Goal: Task Accomplishment & Management: Use online tool/utility

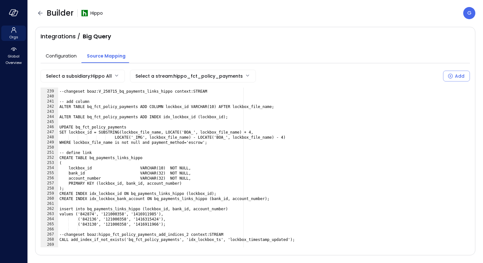
scroll to position [1208, 0]
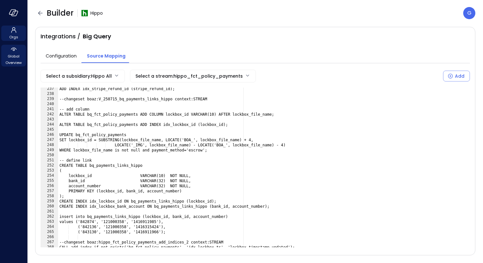
click at [14, 56] on span "Global Overview" at bounding box center [14, 59] width 20 height 13
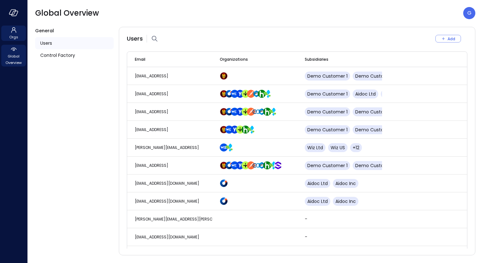
click at [15, 40] on div "Orgs" at bounding box center [13, 33] width 25 height 15
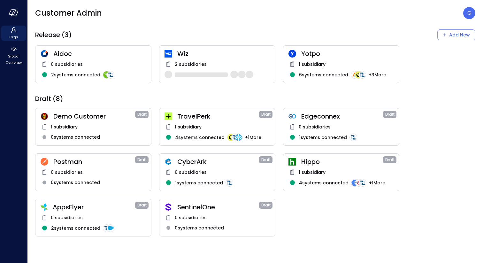
click at [203, 65] on span "2 subsidiaries" at bounding box center [191, 64] width 32 height 7
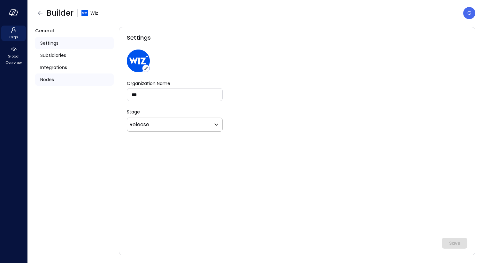
click at [59, 80] on div "Nodes" at bounding box center [74, 80] width 79 height 12
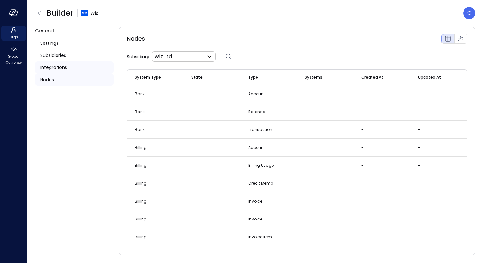
click at [59, 65] on span "Integrations" at bounding box center [53, 67] width 27 height 7
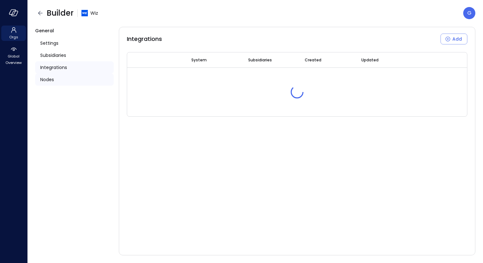
click at [55, 79] on div "Nodes" at bounding box center [74, 80] width 79 height 12
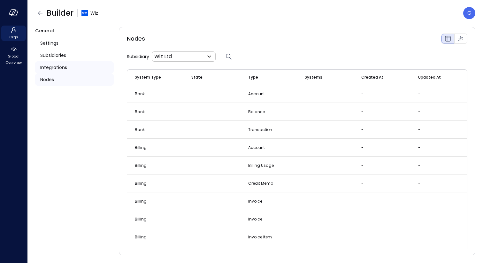
click at [60, 67] on span "Integrations" at bounding box center [53, 67] width 27 height 7
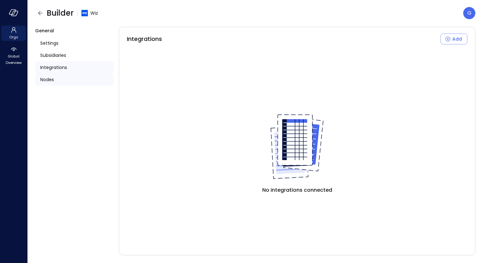
click at [55, 79] on div "Nodes" at bounding box center [74, 80] width 79 height 12
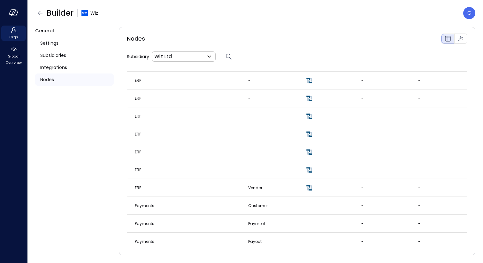
scroll to position [1251, 0]
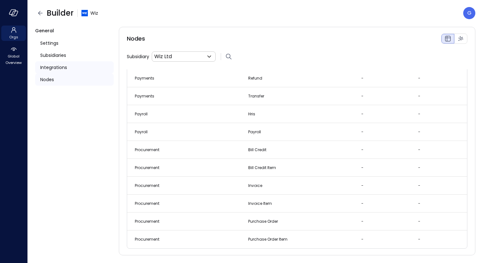
click at [64, 69] on span "Integrations" at bounding box center [53, 67] width 27 height 7
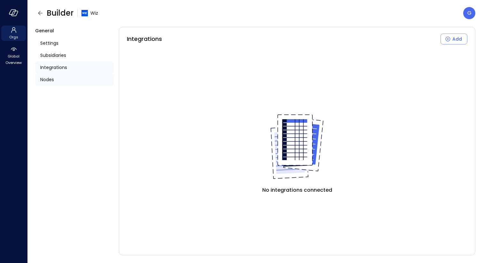
click at [57, 76] on div "Nodes" at bounding box center [74, 80] width 79 height 12
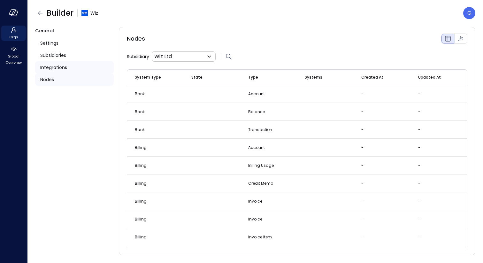
click at [65, 68] on span "Integrations" at bounding box center [53, 67] width 27 height 7
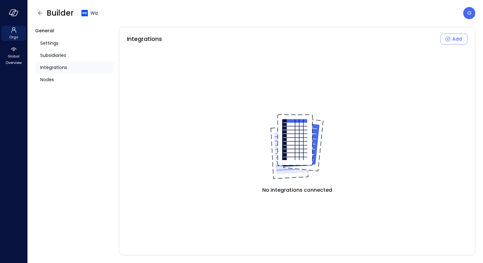
click at [53, 62] on div "Integrations" at bounding box center [74, 67] width 79 height 12
click at [41, 12] on icon "button" at bounding box center [40, 13] width 8 height 8
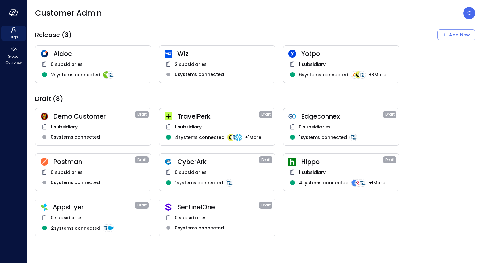
click at [316, 173] on span "1 subsidiary" at bounding box center [312, 172] width 27 height 7
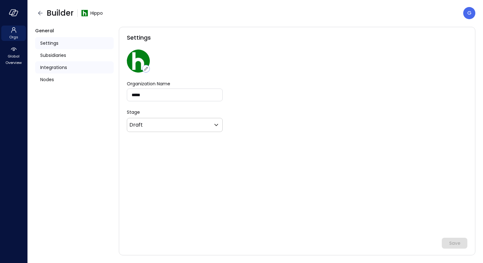
click at [57, 66] on span "Integrations" at bounding box center [53, 67] width 27 height 7
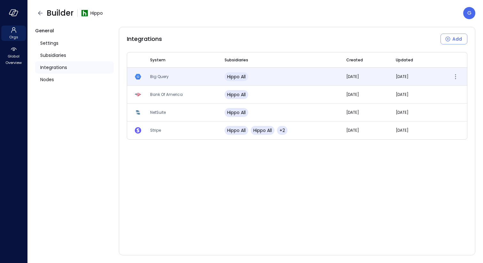
click at [158, 76] on span "Big Query" at bounding box center [159, 76] width 19 height 5
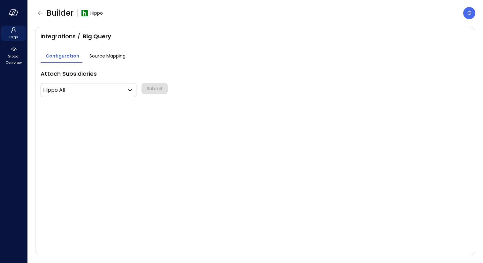
click at [100, 51] on button "Source Mapping" at bounding box center [107, 56] width 46 height 13
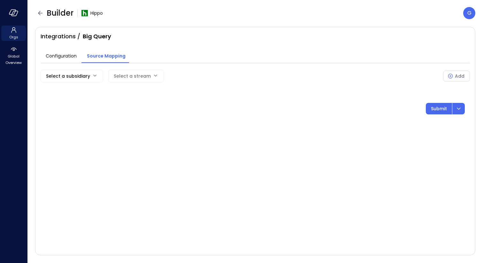
click at [99, 74] on body "Orgs Global Overview Builder Hippo G Integrations / Big Query Configuration Sou…" at bounding box center [241, 131] width 483 height 263
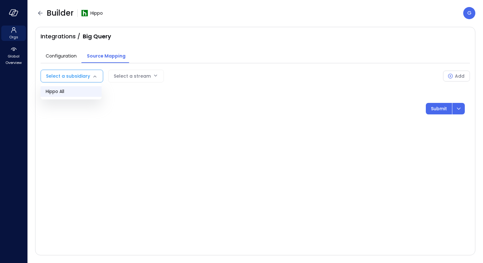
click at [88, 91] on span "Hippo All" at bounding box center [71, 91] width 51 height 7
type input "***"
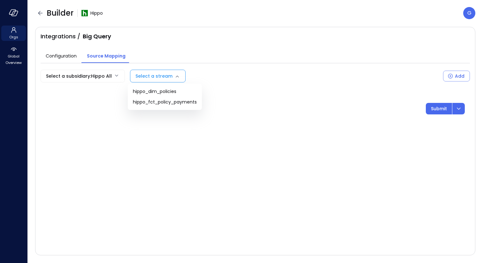
click at [144, 75] on body "Orgs Global Overview Builder Hippo G Integrations / Big Query Configuration Sou…" at bounding box center [241, 131] width 483 height 263
click at [152, 94] on span "hippo_dim_policies" at bounding box center [165, 91] width 64 height 7
type input "**********"
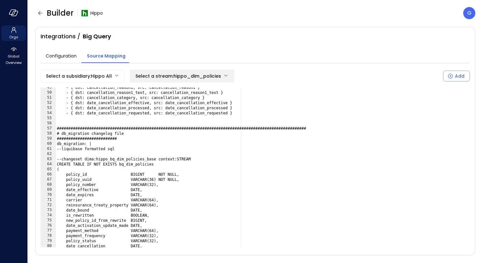
scroll to position [352, 0]
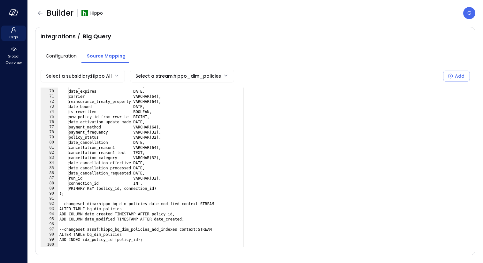
type textarea "**********"
click at [341, 237] on div "date_effective DATE, date_expires DATE, carrier VARCHAR(64), reinsurance_treaty…" at bounding box center [264, 169] width 412 height 170
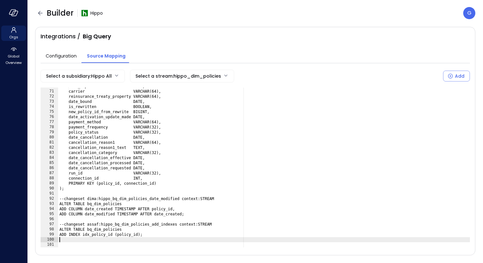
scroll to position [0, 0]
type textarea "**********"
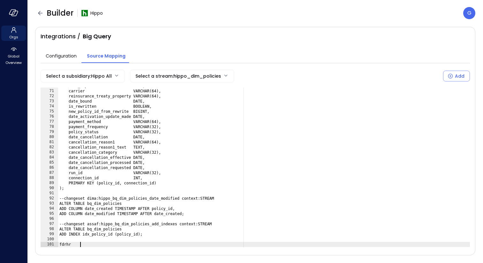
scroll to position [362, 0]
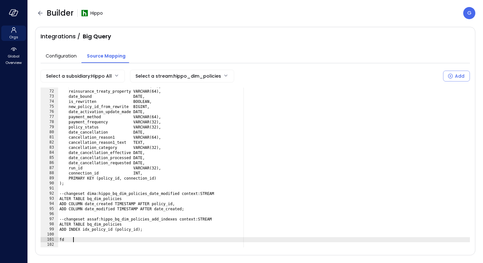
type textarea "*"
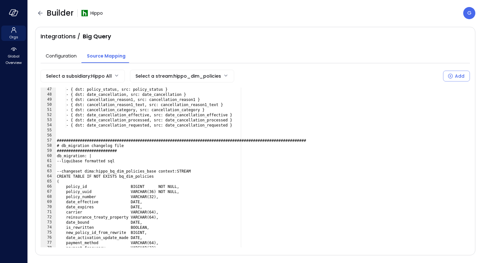
scroll to position [352, 0]
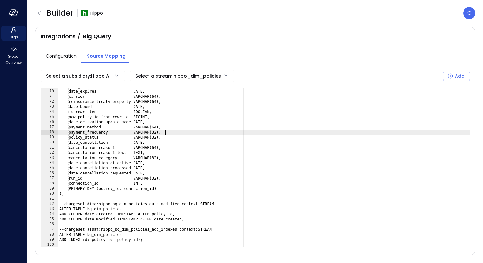
click at [259, 135] on div "date_effective DATE, date_expires DATE, carrier VARCHAR(64), reinsurance_treaty…" at bounding box center [264, 169] width 412 height 170
type textarea "**********"
